Goal: Find contact information: Find contact information

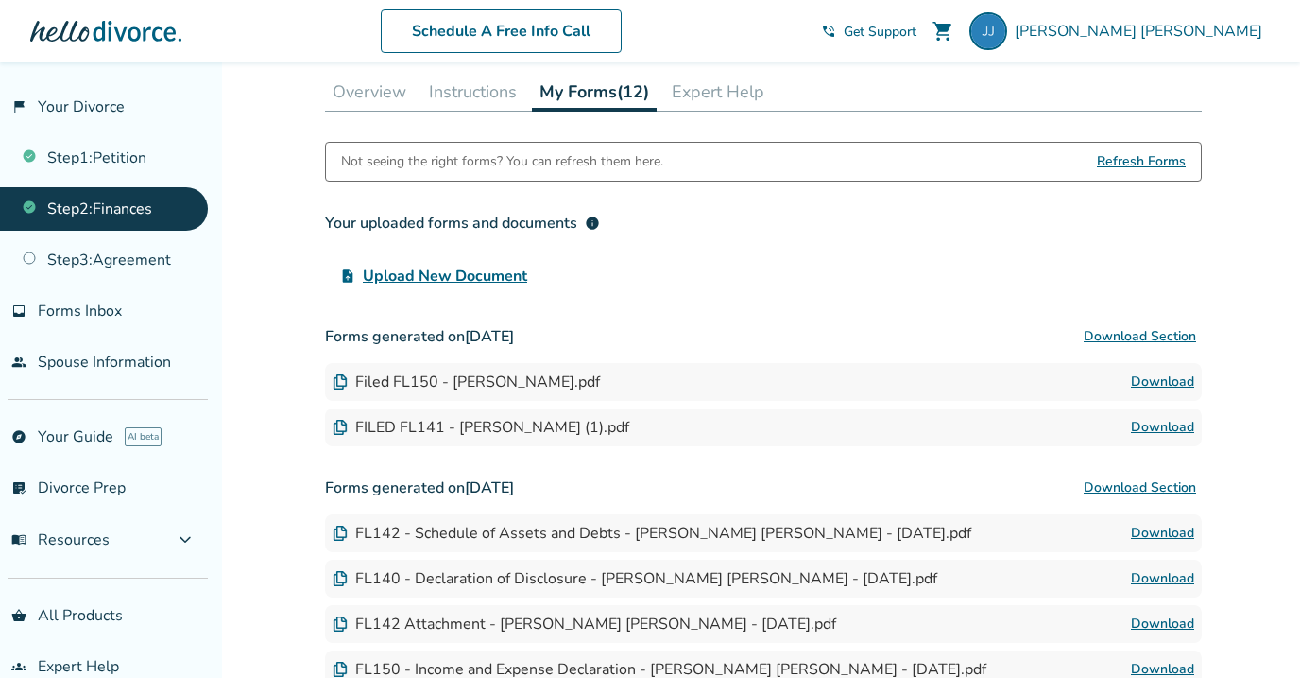
click at [129, 26] on div at bounding box center [105, 31] width 151 height 38
click at [114, 36] on div at bounding box center [105, 31] width 151 height 38
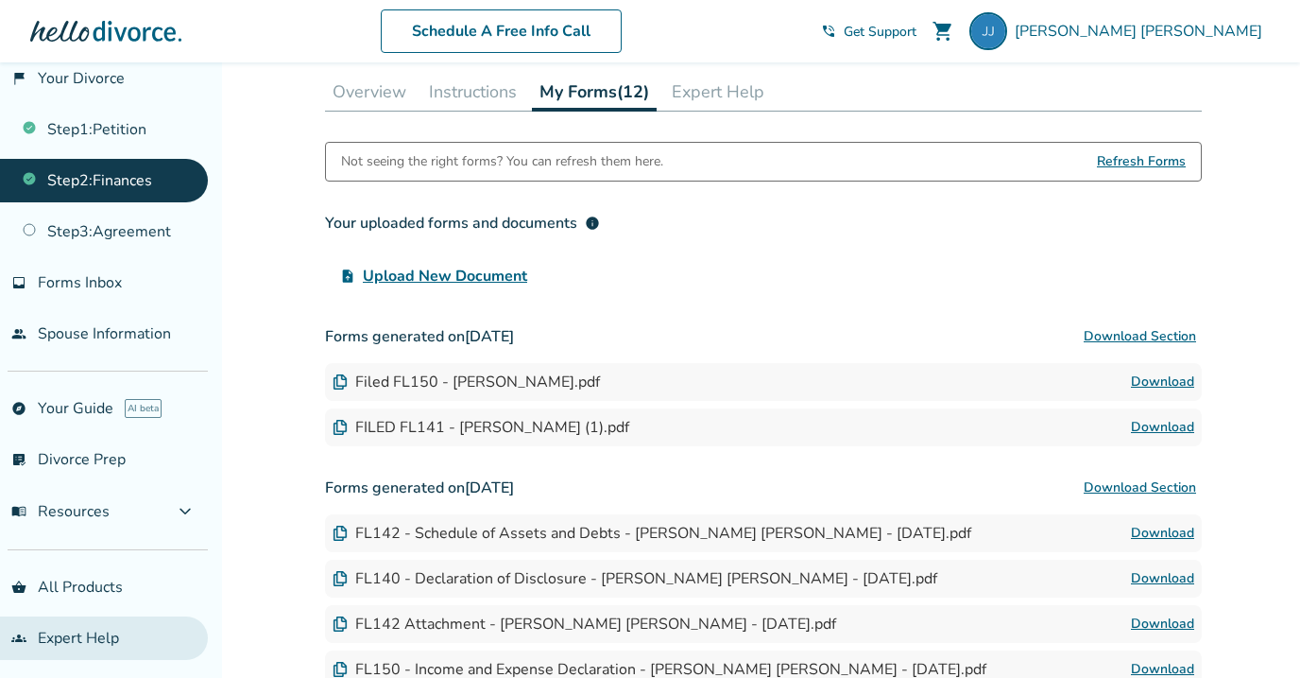
click at [69, 634] on link "groups Expert Help" at bounding box center [104, 637] width 208 height 43
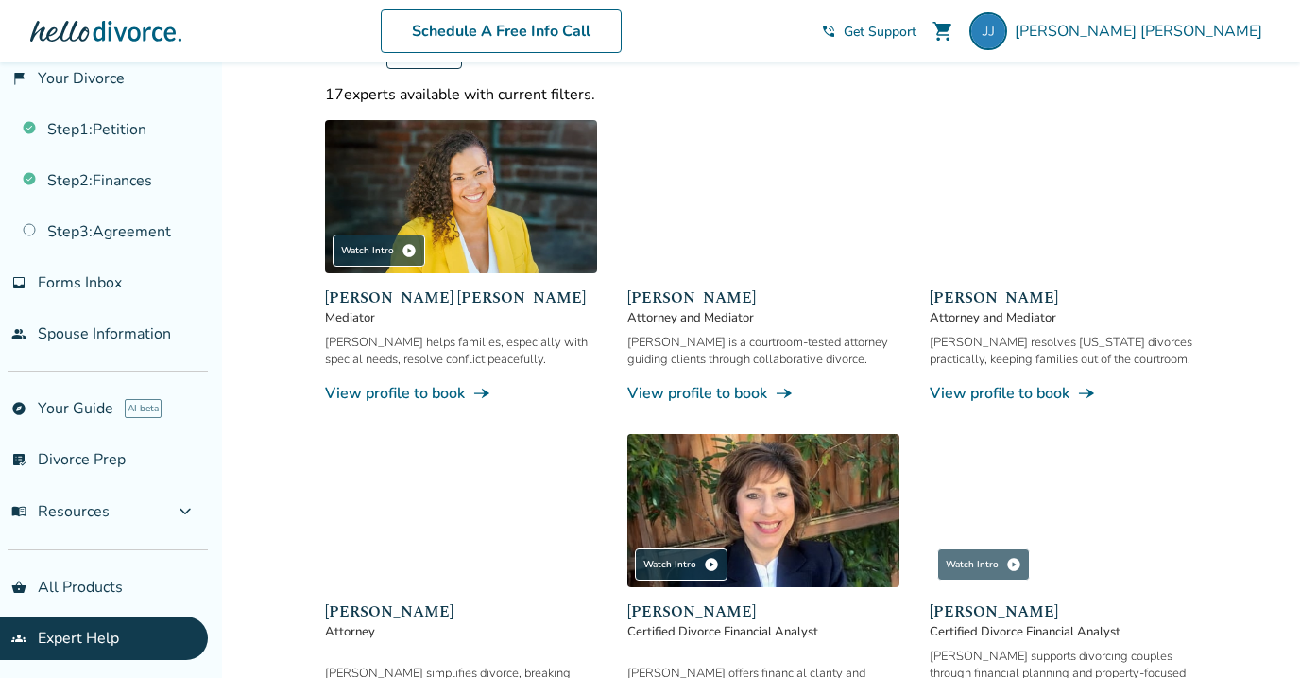
scroll to position [263, 0]
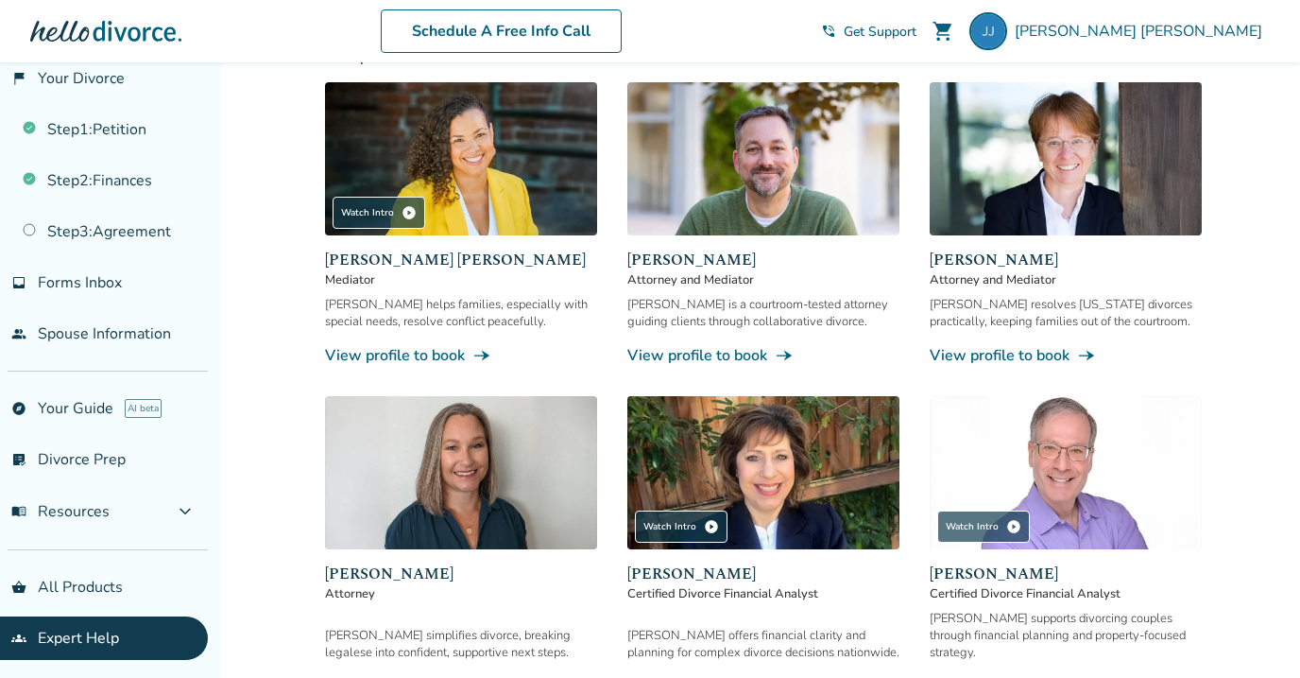
click at [413, 351] on link "View profile to book line_end_arrow_notch" at bounding box center [461, 355] width 272 height 21
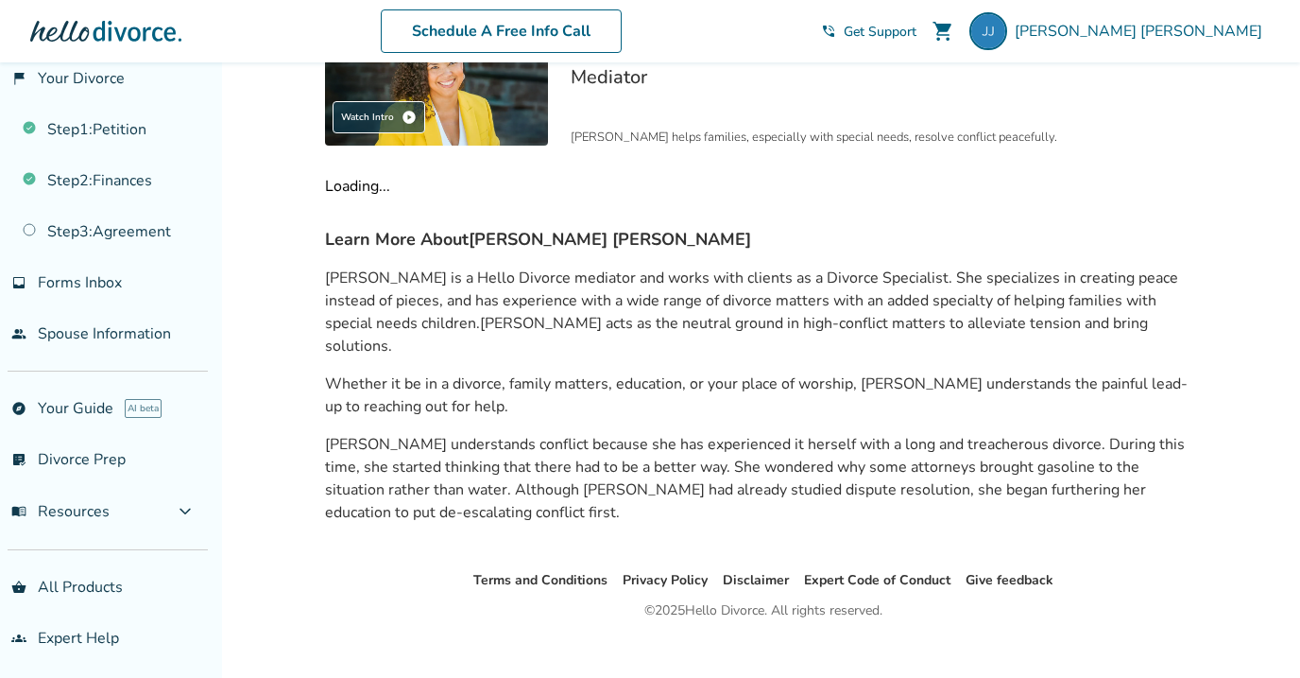
scroll to position [223, 0]
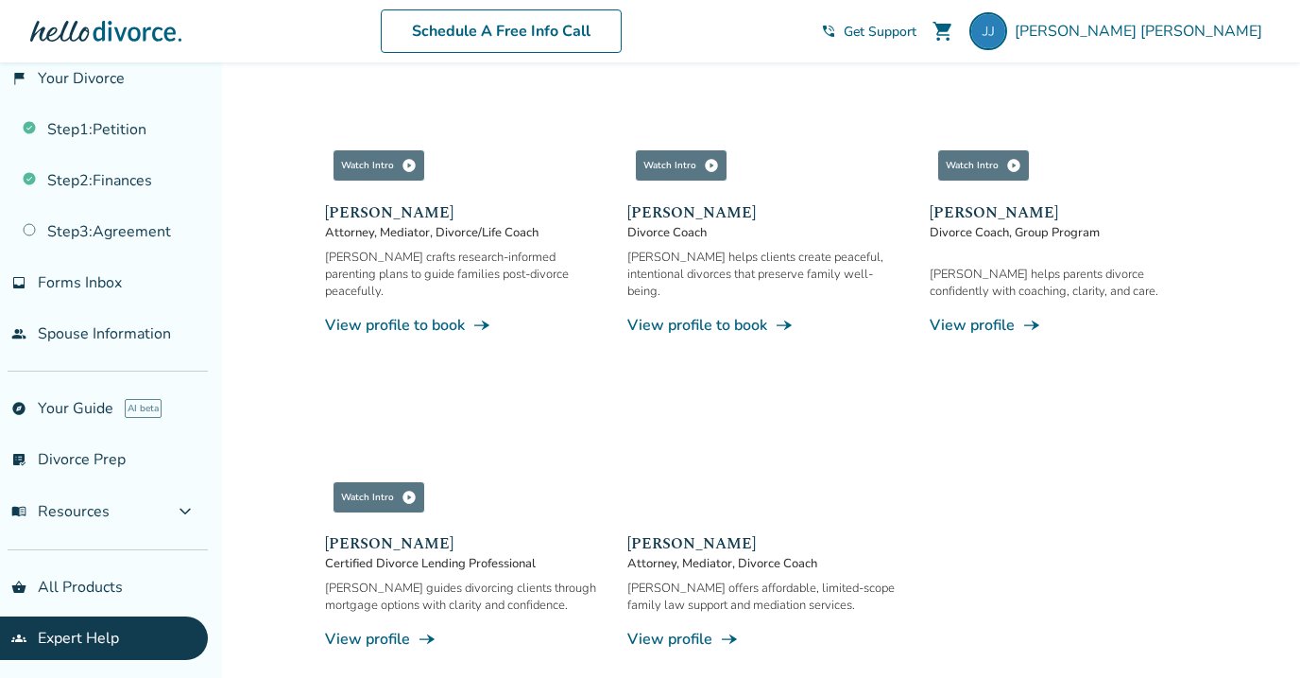
scroll to position [1623, 0]
